Goal: Information Seeking & Learning: Learn about a topic

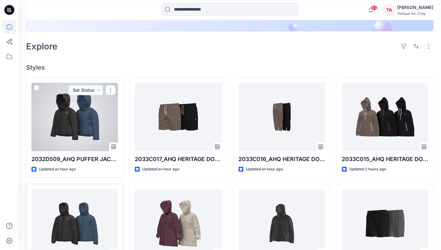
scroll to position [218, 0]
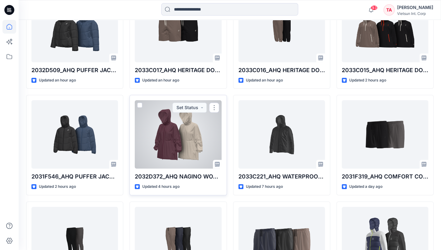
click at [164, 134] on div at bounding box center [178, 134] width 87 height 68
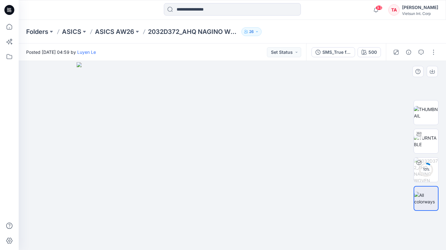
drag, startPoint x: 192, startPoint y: 153, endPoint x: 211, endPoint y: 152, distance: 18.7
click at [211, 152] on img at bounding box center [232, 156] width 311 height 188
click at [428, 144] on img at bounding box center [426, 141] width 24 height 13
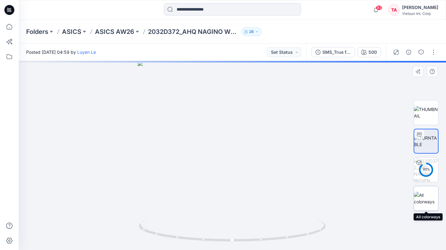
click at [427, 204] on img at bounding box center [426, 198] width 24 height 13
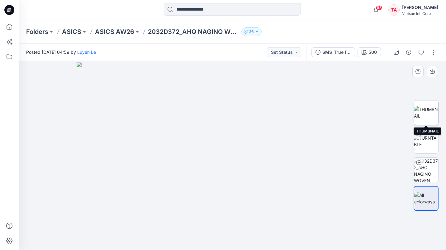
click at [426, 112] on img at bounding box center [426, 112] width 24 height 13
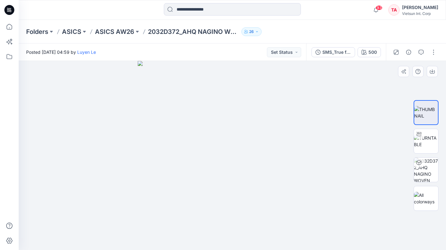
drag, startPoint x: 235, startPoint y: 136, endPoint x: 258, endPoint y: 138, distance: 23.4
click at [258, 138] on img at bounding box center [232, 155] width 189 height 189
click at [431, 142] on img at bounding box center [426, 141] width 24 height 13
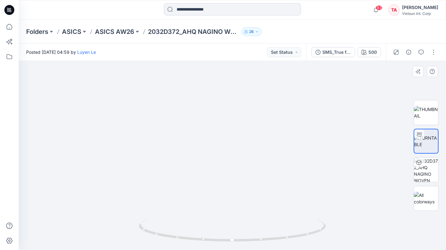
drag, startPoint x: 244, startPoint y: 148, endPoint x: 240, endPoint y: 173, distance: 25.5
click at [240, 173] on img at bounding box center [232, 118] width 428 height 264
drag, startPoint x: 155, startPoint y: 149, endPoint x: 227, endPoint y: 157, distance: 71.9
click at [226, 152] on img at bounding box center [212, 98] width 607 height 303
drag, startPoint x: 200, startPoint y: 137, endPoint x: 208, endPoint y: 152, distance: 16.6
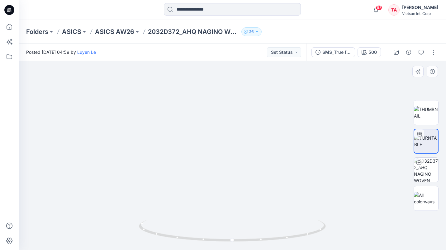
click at [199, 94] on img at bounding box center [195, 73] width 607 height 354
drag, startPoint x: 204, startPoint y: 152, endPoint x: 269, endPoint y: 79, distance: 98.7
click at [268, 74] on img at bounding box center [194, 51] width 607 height 398
drag, startPoint x: 235, startPoint y: 169, endPoint x: 229, endPoint y: 148, distance: 21.6
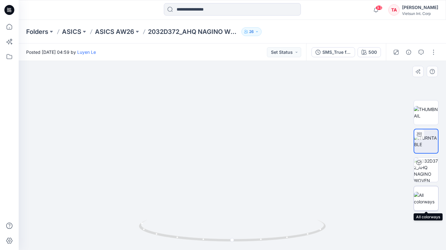
click at [428, 196] on img at bounding box center [426, 198] width 24 height 13
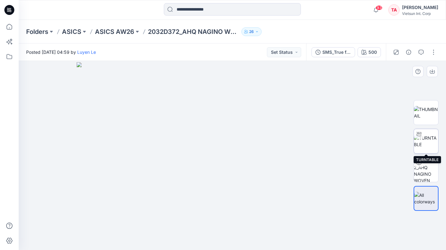
click at [424, 143] on img at bounding box center [426, 141] width 24 height 13
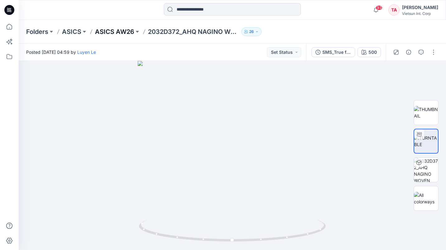
click at [109, 31] on p "ASICS AW26" at bounding box center [114, 31] width 39 height 9
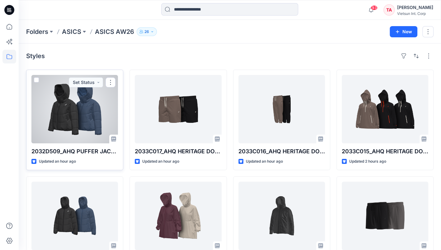
click at [85, 124] on div at bounding box center [74, 109] width 87 height 68
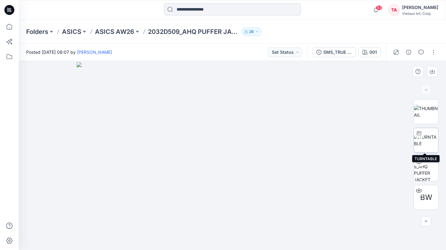
click at [427, 137] on img at bounding box center [426, 140] width 24 height 13
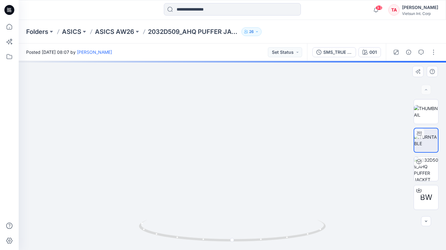
drag, startPoint x: 237, startPoint y: 124, endPoint x: 236, endPoint y: 155, distance: 30.8
click at [236, 155] on img at bounding box center [232, 94] width 496 height 312
drag, startPoint x: 229, startPoint y: 103, endPoint x: 231, endPoint y: 136, distance: 32.7
click at [230, 135] on img at bounding box center [232, 84] width 607 height 331
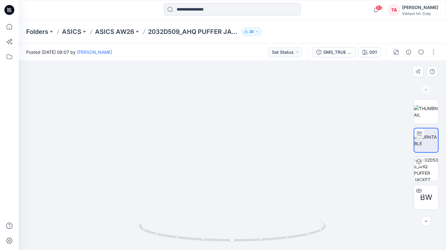
click at [219, 137] on img at bounding box center [232, 87] width 607 height 326
drag, startPoint x: 222, startPoint y: 142, endPoint x: 232, endPoint y: 142, distance: 9.7
click at [215, 146] on img at bounding box center [246, 88] width 607 height 325
drag, startPoint x: 233, startPoint y: 240, endPoint x: 269, endPoint y: 242, distance: 35.9
click at [269, 242] on icon at bounding box center [233, 231] width 188 height 23
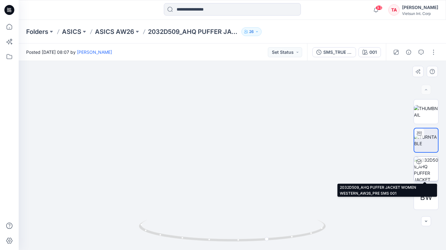
click at [428, 168] on img at bounding box center [426, 169] width 24 height 24
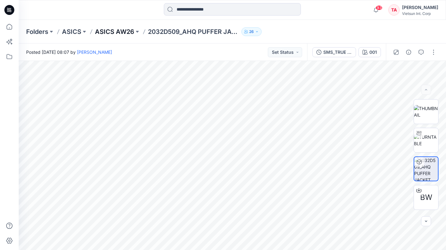
click at [113, 30] on p "ASICS AW26" at bounding box center [114, 31] width 39 height 9
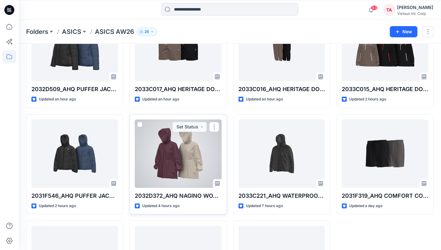
scroll to position [93, 0]
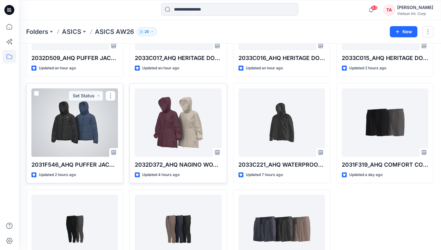
click at [78, 128] on div at bounding box center [74, 122] width 87 height 68
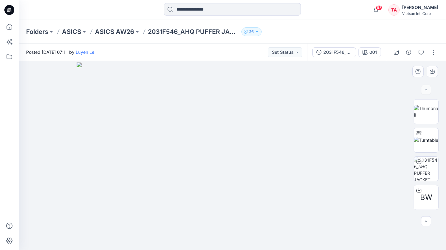
drag, startPoint x: 221, startPoint y: 141, endPoint x: 244, endPoint y: 141, distance: 23.0
click at [244, 141] on img at bounding box center [232, 156] width 311 height 188
drag, startPoint x: 202, startPoint y: 156, endPoint x: 237, endPoint y: 155, distance: 34.9
click at [237, 155] on img at bounding box center [232, 156] width 311 height 188
click at [422, 142] on img at bounding box center [426, 140] width 24 height 7
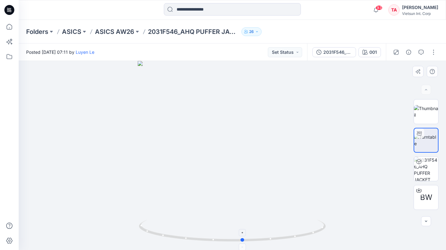
drag, startPoint x: 233, startPoint y: 241, endPoint x: 244, endPoint y: 240, distance: 10.6
click at [244, 240] on circle at bounding box center [243, 240] width 4 height 4
click at [360, 161] on div at bounding box center [232, 155] width 427 height 189
drag, startPoint x: 209, startPoint y: 204, endPoint x: 220, endPoint y: 249, distance: 46.0
click at [249, 204] on img at bounding box center [232, 145] width 232 height 210
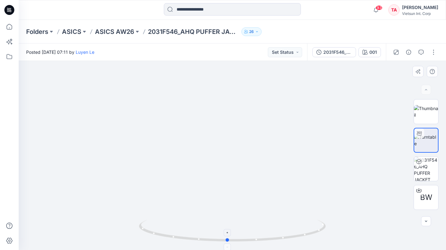
drag, startPoint x: 242, startPoint y: 240, endPoint x: 227, endPoint y: 233, distance: 17.1
click at [227, 233] on icon at bounding box center [233, 231] width 188 height 23
drag, startPoint x: 232, startPoint y: 158, endPoint x: 253, endPoint y: 225, distance: 69.9
click at [227, 162] on img at bounding box center [226, 56] width 607 height 388
drag, startPoint x: 227, startPoint y: 239, endPoint x: 253, endPoint y: 220, distance: 31.9
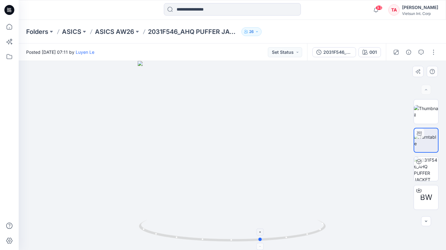
click at [261, 240] on circle at bounding box center [261, 240] width 4 height 4
drag, startPoint x: 261, startPoint y: 241, endPoint x: 227, endPoint y: 242, distance: 34.2
click at [227, 242] on icon at bounding box center [233, 231] width 188 height 23
click at [123, 33] on p "ASICS AW26" at bounding box center [114, 31] width 39 height 9
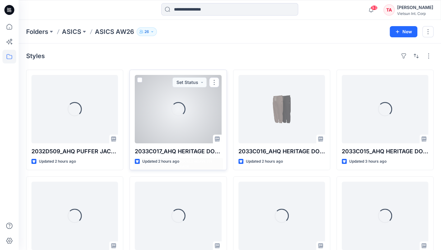
scroll to position [31, 0]
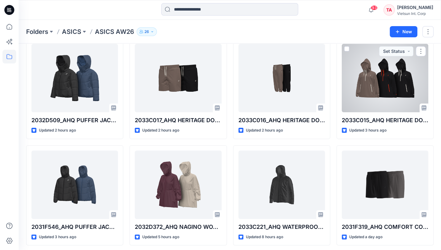
click at [398, 82] on div at bounding box center [385, 78] width 87 height 68
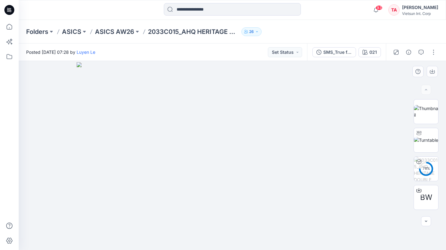
click at [373, 146] on img at bounding box center [232, 156] width 311 height 188
click at [122, 32] on p "ASICS AW26" at bounding box center [114, 31] width 39 height 9
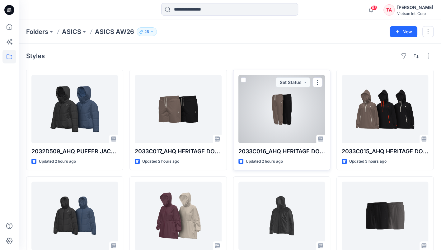
click at [270, 115] on div at bounding box center [281, 109] width 87 height 68
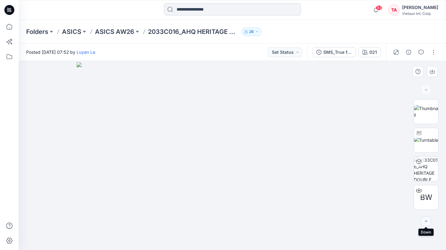
click at [426, 222] on icon "button" at bounding box center [426, 221] width 2 height 1
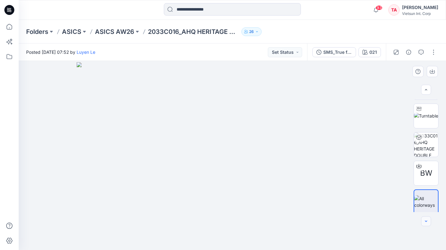
click at [426, 222] on icon "button" at bounding box center [426, 221] width 2 height 1
drag, startPoint x: 202, startPoint y: 162, endPoint x: 310, endPoint y: 149, distance: 108.5
click at [266, 161] on img at bounding box center [232, 156] width 311 height 188
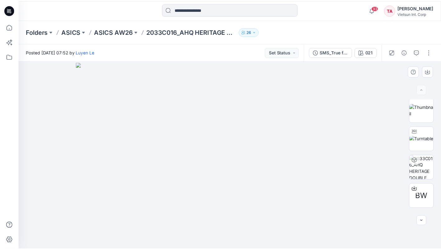
scroll to position [0, 0]
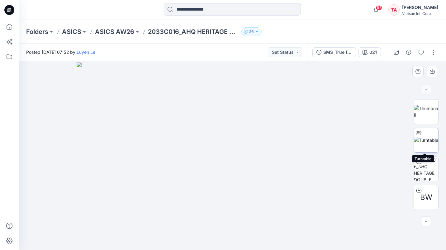
click at [423, 142] on img at bounding box center [426, 140] width 24 height 7
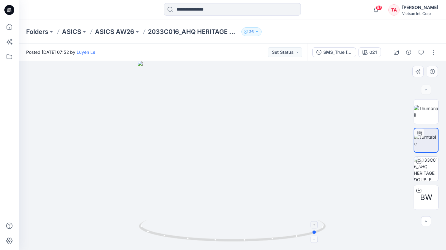
drag, startPoint x: 232, startPoint y: 242, endPoint x: 316, endPoint y: 229, distance: 86.0
click at [316, 229] on icon at bounding box center [233, 231] width 188 height 23
drag, startPoint x: 246, startPoint y: 134, endPoint x: 243, endPoint y: 166, distance: 31.2
click at [243, 166] on img at bounding box center [229, 92] width 496 height 316
drag, startPoint x: 237, startPoint y: 149, endPoint x: 239, endPoint y: 174, distance: 24.9
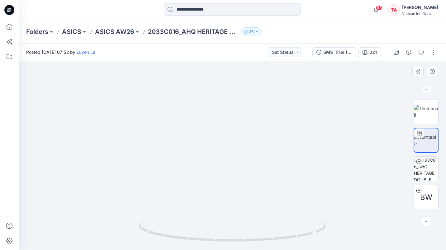
click at [239, 174] on img at bounding box center [226, 85] width 607 height 330
drag, startPoint x: 246, startPoint y: 242, endPoint x: 252, endPoint y: 242, distance: 5.9
click at [252, 242] on icon at bounding box center [233, 231] width 188 height 23
click at [59, 133] on img at bounding box center [226, 85] width 607 height 330
click at [123, 31] on p "ASICS AW26" at bounding box center [114, 31] width 39 height 9
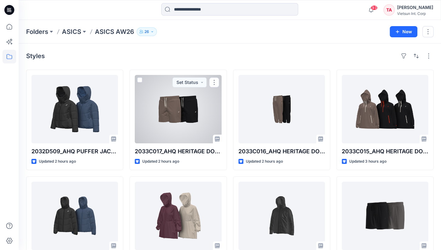
click at [179, 113] on div at bounding box center [178, 109] width 87 height 68
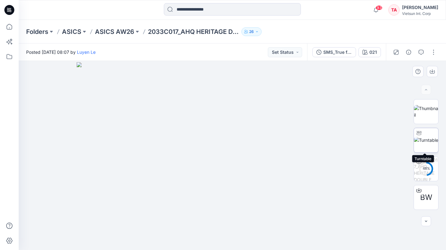
click at [428, 143] on img at bounding box center [426, 140] width 24 height 7
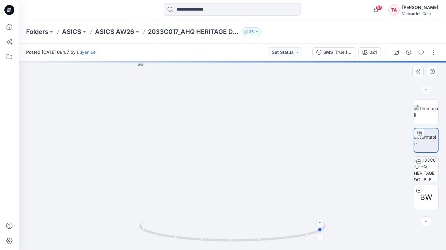
drag, startPoint x: 232, startPoint y: 241, endPoint x: 321, endPoint y: 224, distance: 90.0
click at [323, 232] on icon at bounding box center [233, 231] width 188 height 23
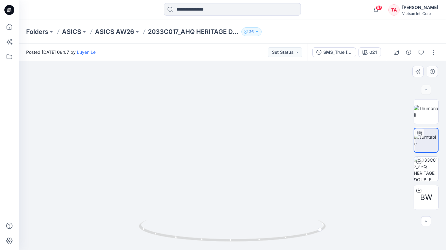
drag, startPoint x: 253, startPoint y: 149, endPoint x: 260, endPoint y: 172, distance: 24.1
click at [260, 172] on img at bounding box center [236, 77] width 530 height 346
drag, startPoint x: 248, startPoint y: 189, endPoint x: 246, endPoint y: 193, distance: 4.9
click at [246, 193] on img at bounding box center [230, 87] width 598 height 326
click at [244, 225] on icon at bounding box center [233, 231] width 188 height 23
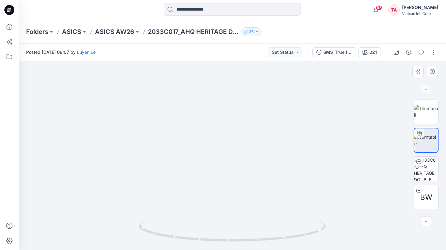
click at [63, 161] on img at bounding box center [231, 86] width 598 height 327
click at [122, 32] on p "ASICS AW26" at bounding box center [114, 31] width 39 height 9
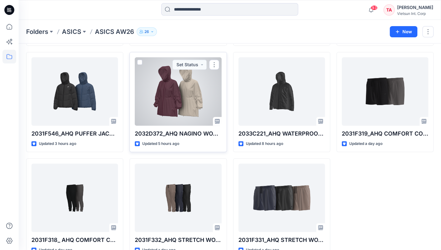
scroll to position [139, 0]
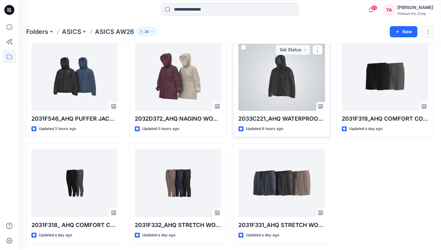
click at [290, 91] on div at bounding box center [281, 76] width 87 height 68
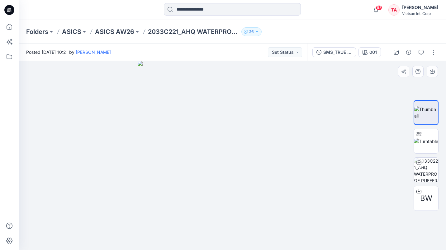
click at [132, 218] on div at bounding box center [232, 155] width 427 height 189
click at [423, 142] on img at bounding box center [426, 141] width 24 height 7
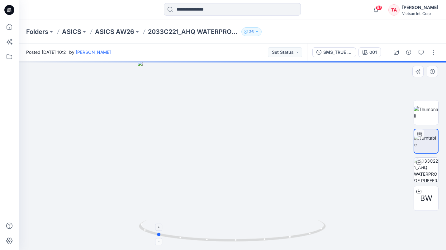
drag, startPoint x: 209, startPoint y: 241, endPoint x: 319, endPoint y: 237, distance: 110.8
click at [319, 237] on icon at bounding box center [233, 231] width 188 height 23
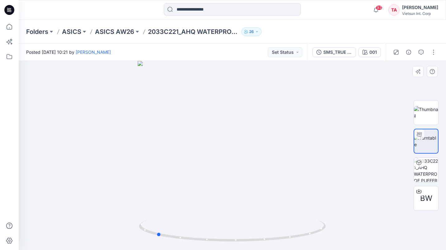
click at [73, 152] on div at bounding box center [232, 155] width 427 height 189
